Goal: Find contact information: Find contact information

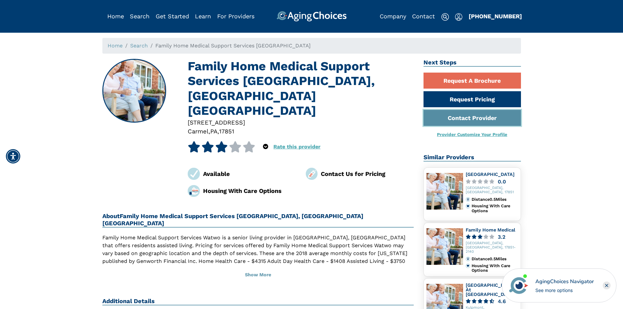
click at [472, 118] on link "Contact Provider" at bounding box center [471, 118] width 97 height 16
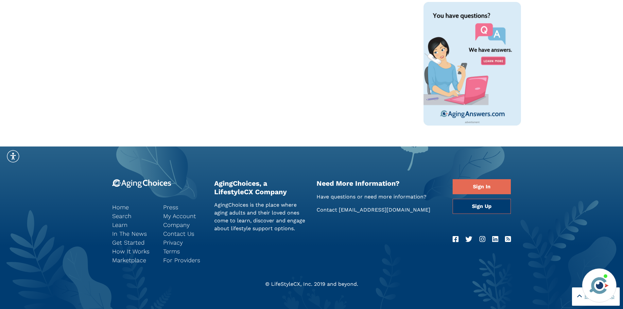
scroll to position [447, 0]
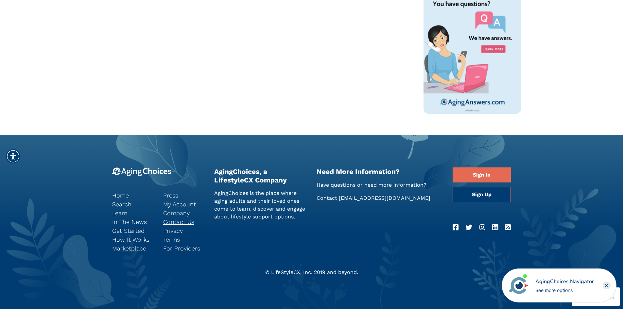
click at [181, 221] on link "Contact Us" at bounding box center [183, 221] width 41 height 9
click at [606, 285] on icon "Close" at bounding box center [606, 285] width 3 height 3
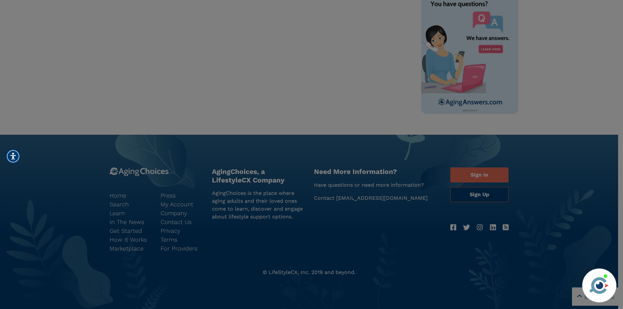
scroll to position [283, 0]
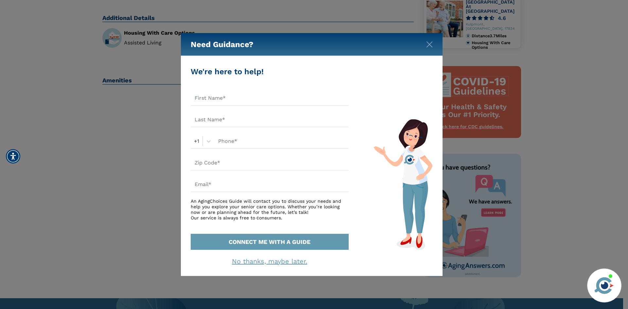
drag, startPoint x: 427, startPoint y: 49, endPoint x: 434, endPoint y: 48, distance: 6.6
click at [432, 48] on div "Need Guidance?" at bounding box center [312, 44] width 262 height 23
click at [430, 45] on img "Close" at bounding box center [429, 44] width 7 height 7
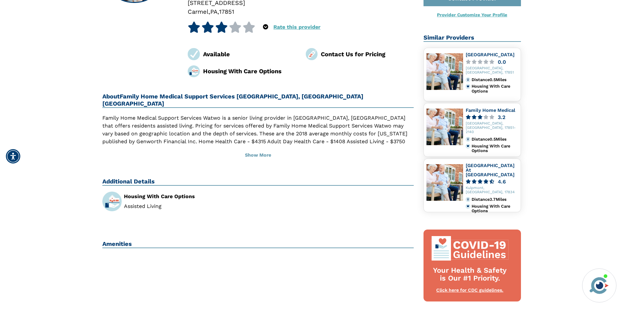
scroll to position [0, 0]
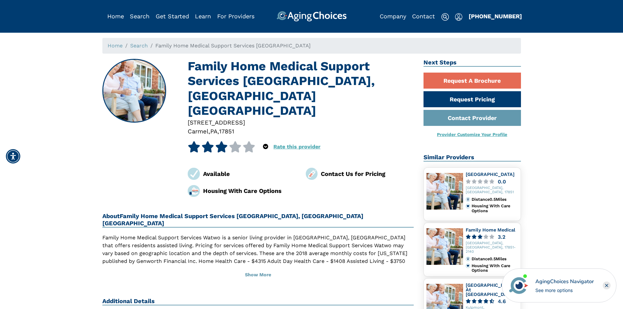
click at [607, 284] on rect "Close" at bounding box center [607, 285] width 8 height 8
click at [253, 127] on div at bounding box center [301, 131] width 226 height 9
